Goal: Task Accomplishment & Management: Use online tool/utility

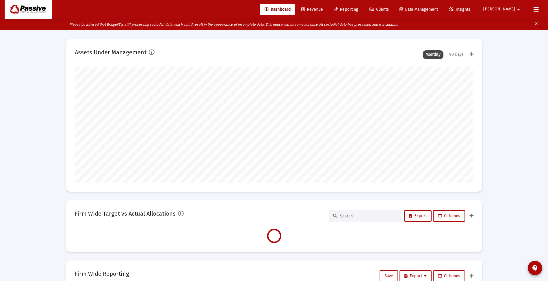
scroll to position [116, 215]
type input "[DATE]"
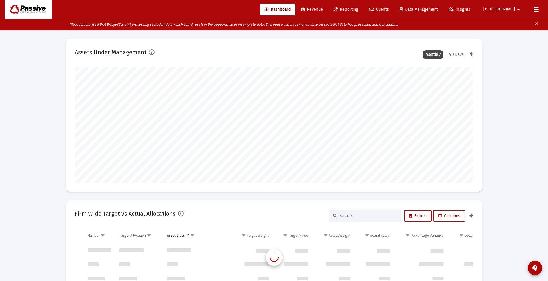
scroll to position [277, 0]
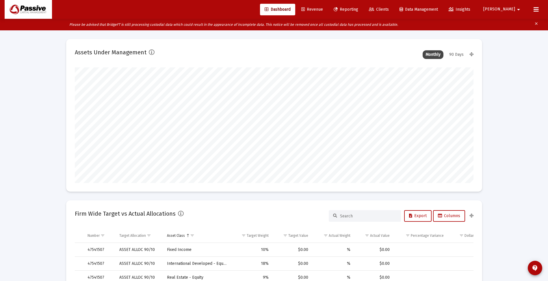
click at [358, 8] on span "Reporting" at bounding box center [346, 9] width 25 height 5
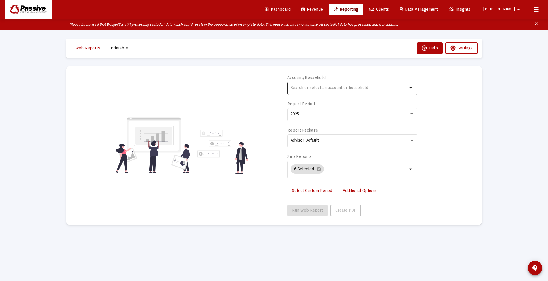
click at [347, 88] on input "text" at bounding box center [349, 88] width 117 height 5
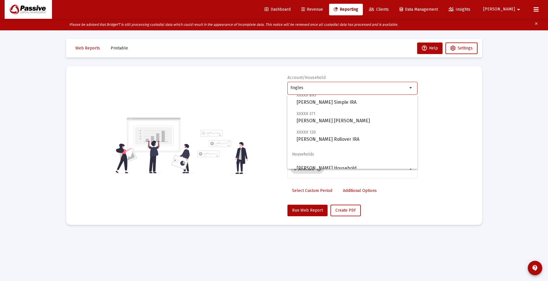
scroll to position [23, 0]
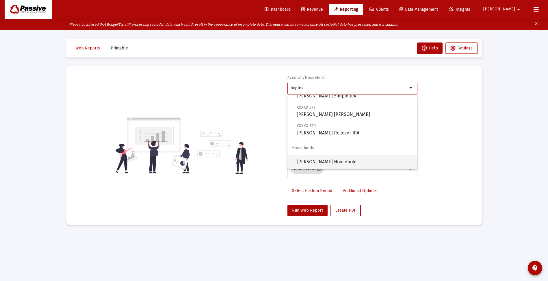
click at [351, 161] on span "[PERSON_NAME] Household" at bounding box center [355, 162] width 116 height 14
type input "[PERSON_NAME] Household"
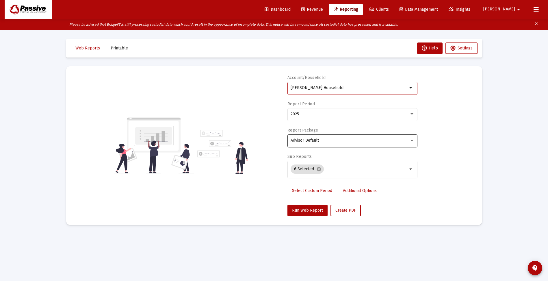
click at [337, 142] on div "Advisor Default" at bounding box center [350, 140] width 119 height 5
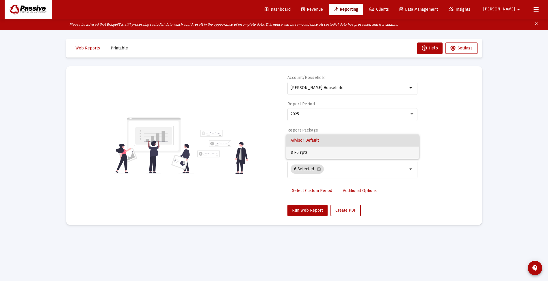
click at [329, 152] on span "DT-5 rpts" at bounding box center [353, 153] width 124 height 12
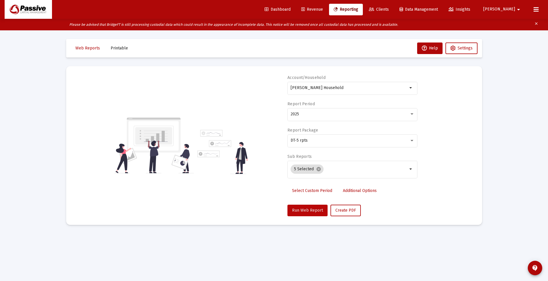
click at [309, 210] on span "Run Web Report" at bounding box center [307, 210] width 31 height 5
